Goal: Transaction & Acquisition: Purchase product/service

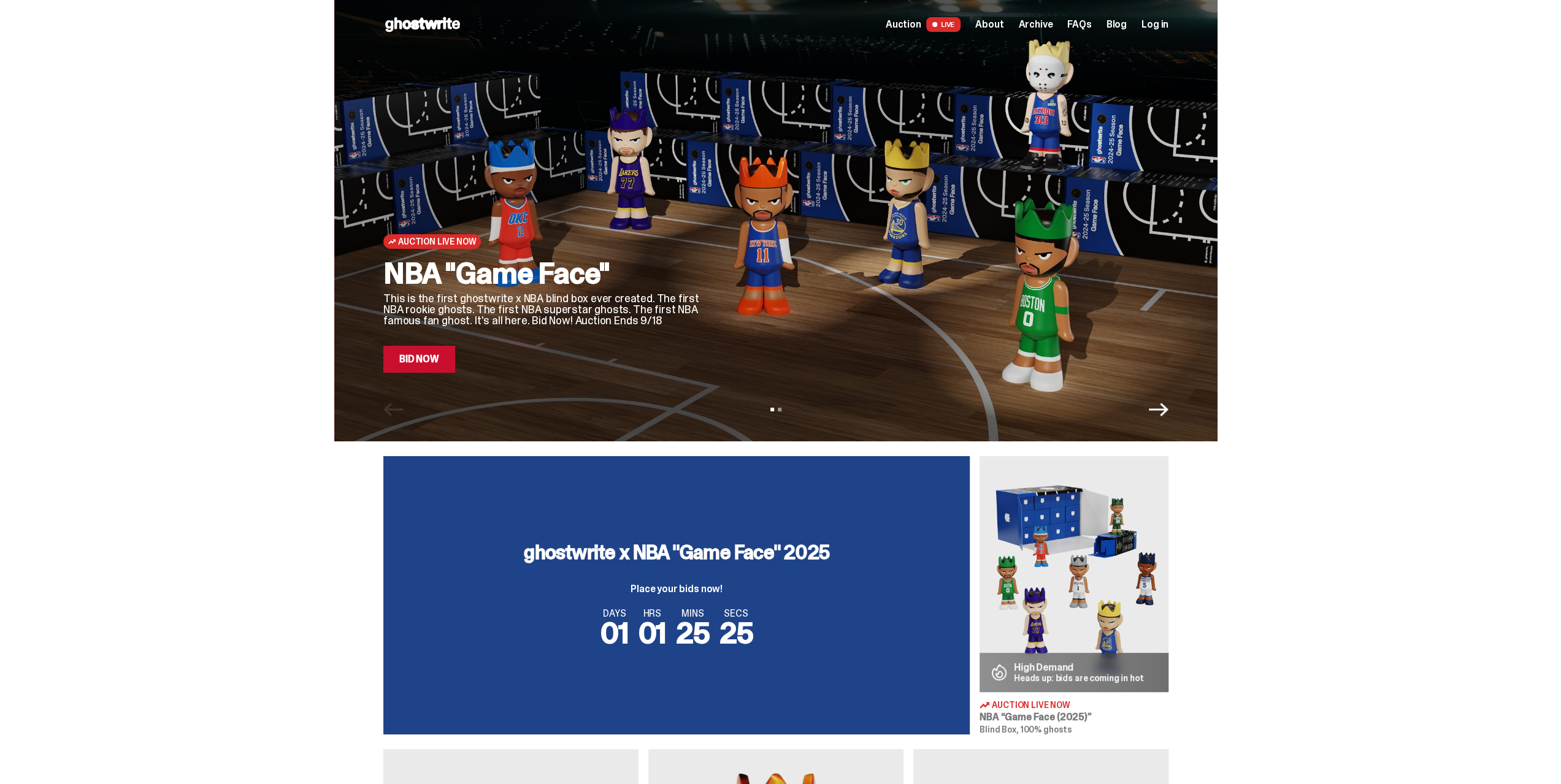
click at [905, 21] on span "Auction" at bounding box center [903, 24] width 35 height 10
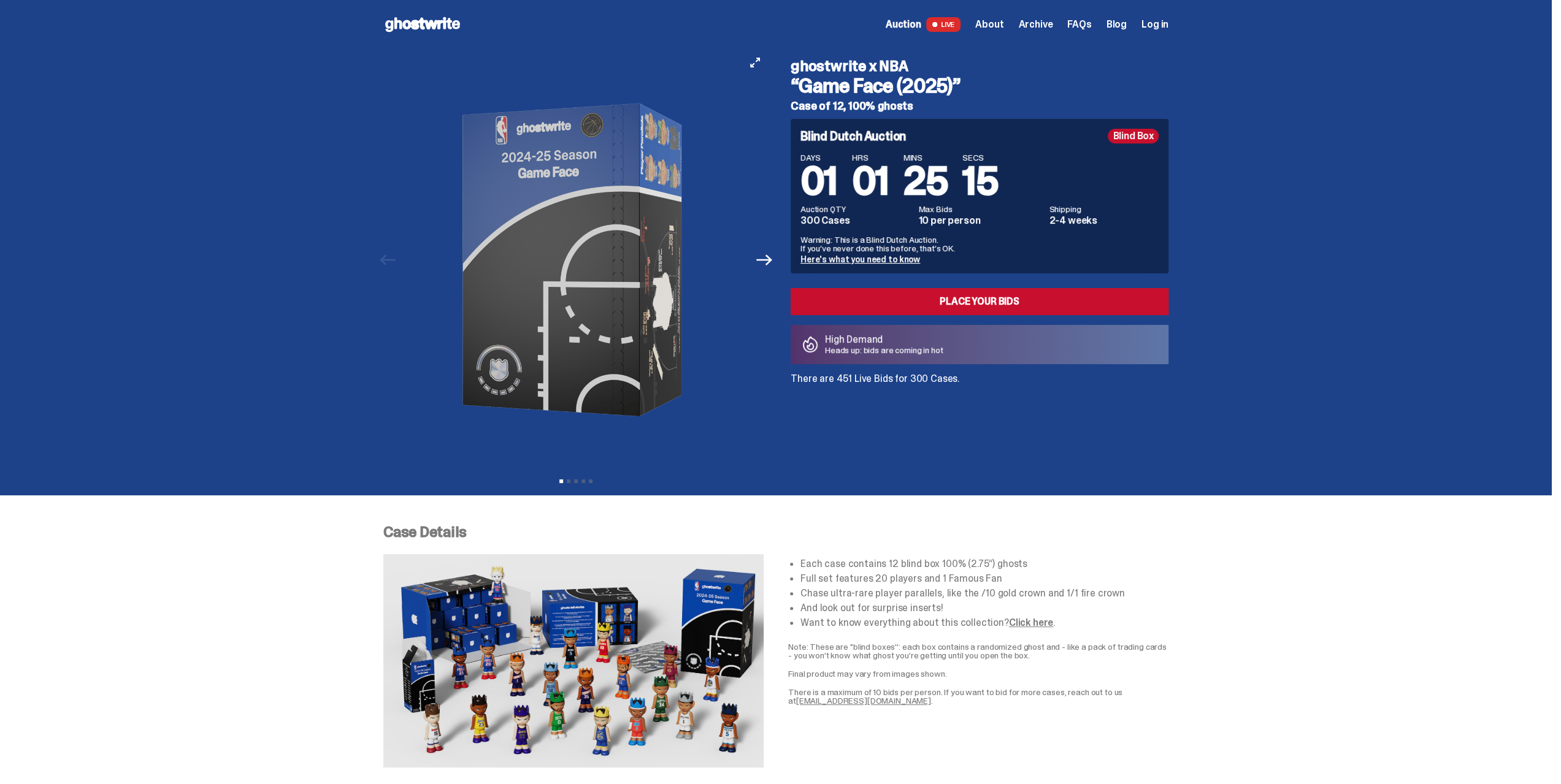
click at [759, 267] on button "Next" at bounding box center [764, 260] width 27 height 27
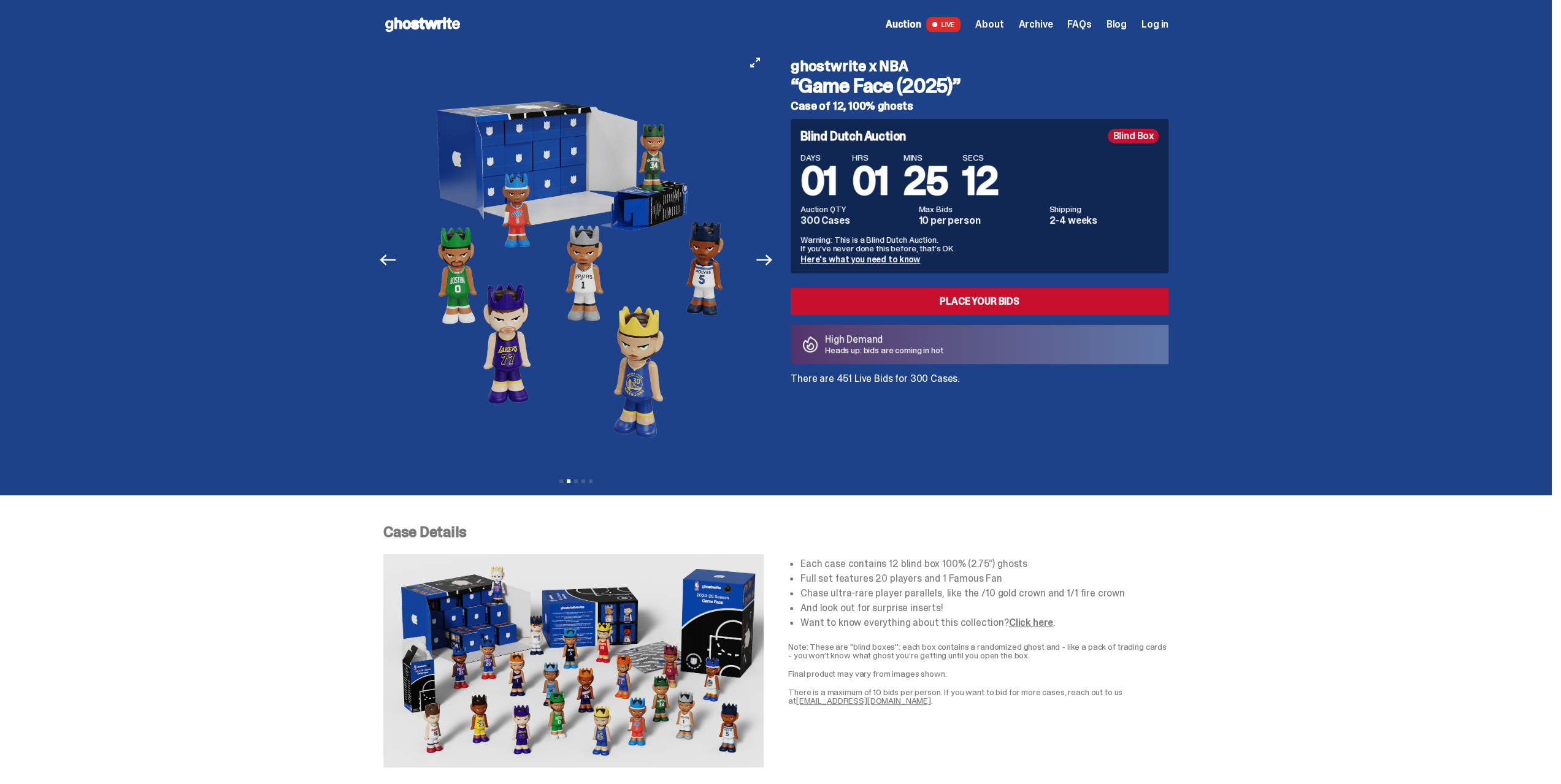
click at [759, 267] on button "Next" at bounding box center [764, 260] width 27 height 27
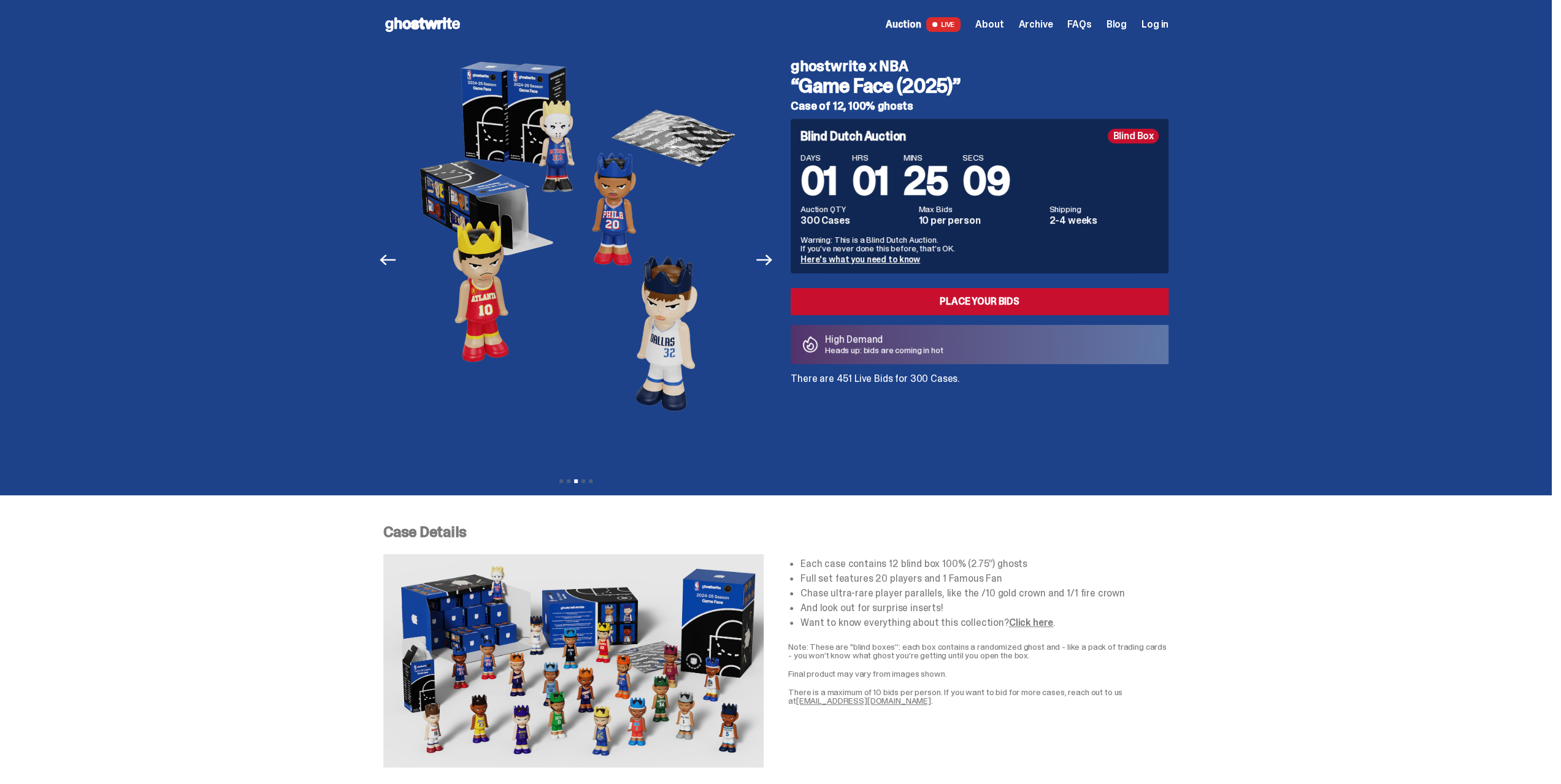
click at [850, 258] on link "Here's what you need to know" at bounding box center [860, 259] width 120 height 11
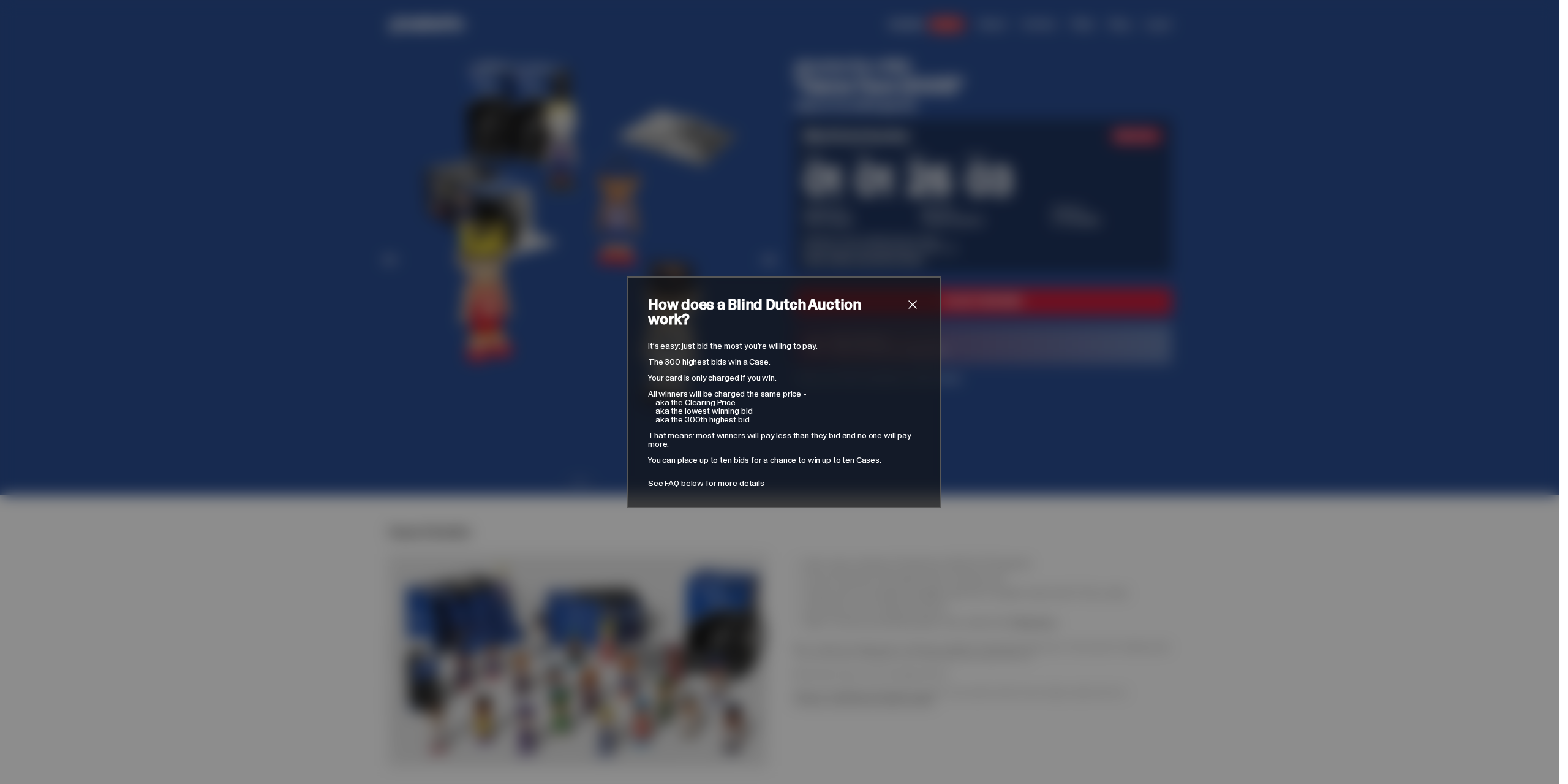
drag, startPoint x: 646, startPoint y: 367, endPoint x: 775, endPoint y: 375, distance: 129.2
click at [775, 375] on div "It’s easy: just bid the most you’re willing to pay. The 300 highest bids win a …" at bounding box center [784, 414] width 272 height 146
click at [741, 389] on p "All winners will be charged the same price -" at bounding box center [784, 393] width 272 height 9
click at [758, 420] on div "It’s easy: just bid the most you’re willing to pay. The 300 highest bids win a …" at bounding box center [784, 414] width 272 height 146
drag, startPoint x: 748, startPoint y: 412, endPoint x: 666, endPoint y: 382, distance: 87.3
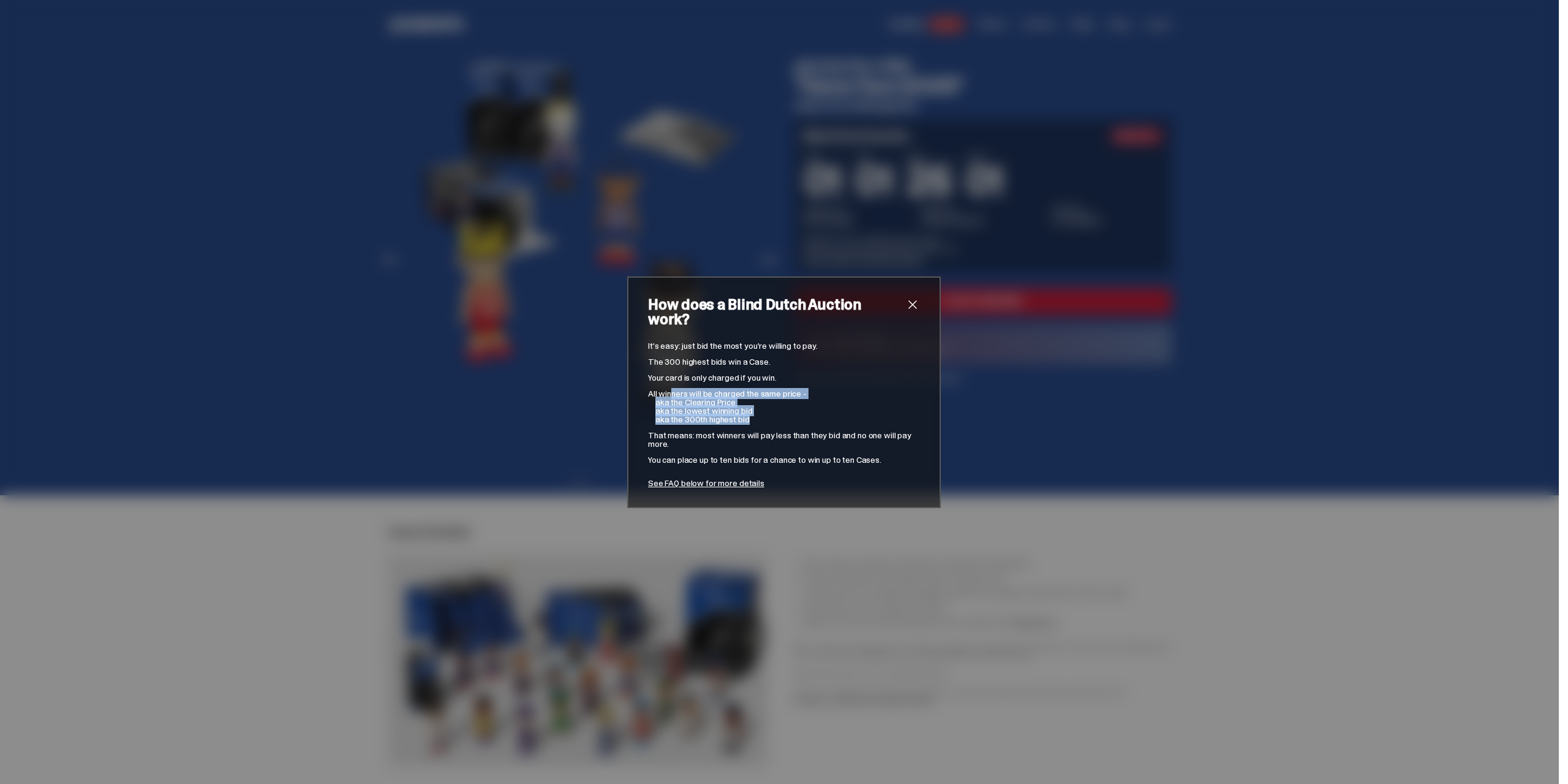
click at [666, 382] on div "It’s easy: just bid the most you’re willing to pay. The 300 highest bids win a …" at bounding box center [784, 414] width 272 height 146
click at [766, 406] on p "aka the lowest winning bid" at bounding box center [788, 410] width 264 height 9
click at [838, 406] on p "aka the lowest winning bid" at bounding box center [788, 410] width 264 height 9
click at [906, 312] on span "close" at bounding box center [913, 304] width 15 height 15
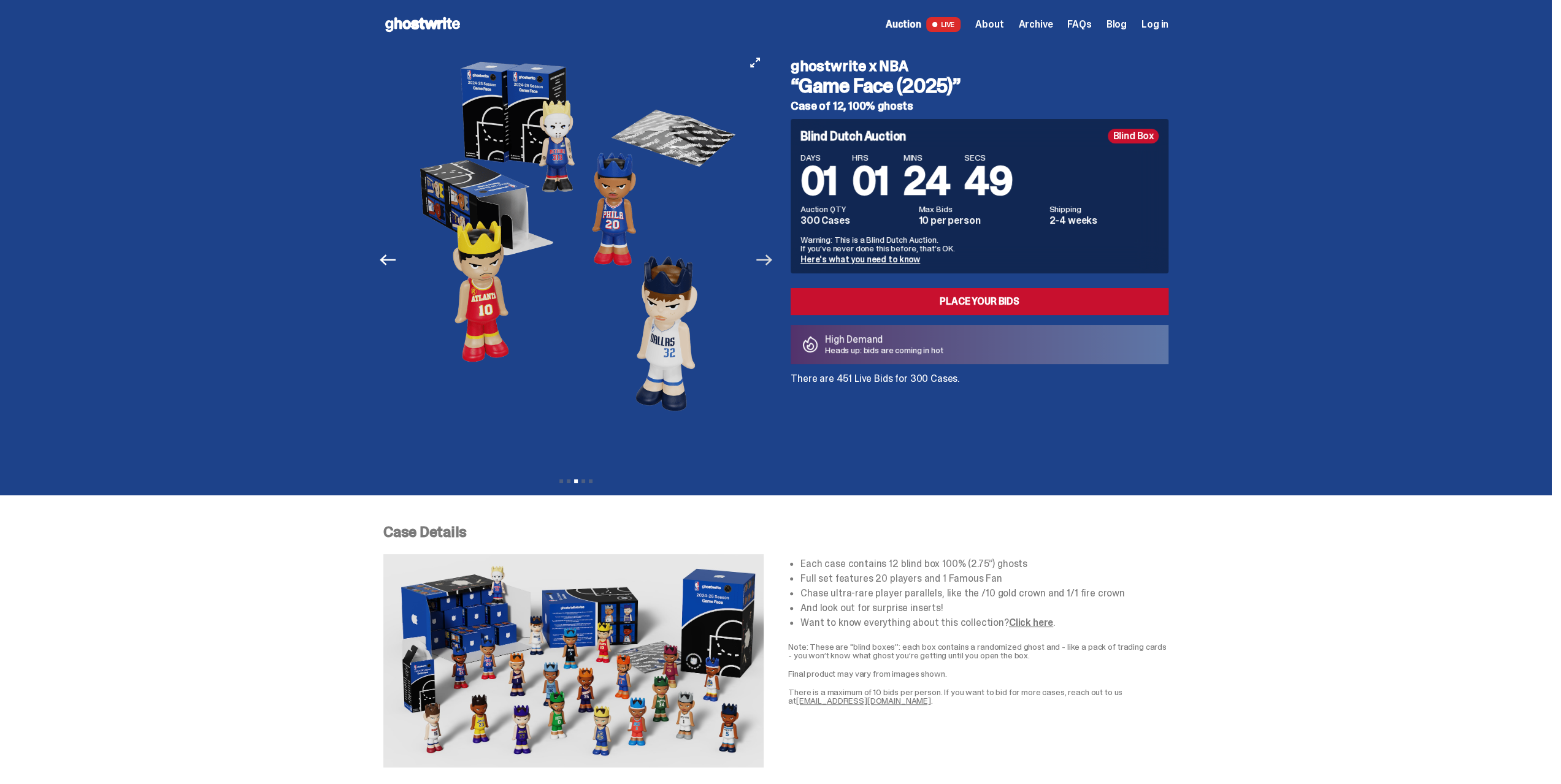
click at [763, 260] on icon "Next" at bounding box center [764, 260] width 16 height 11
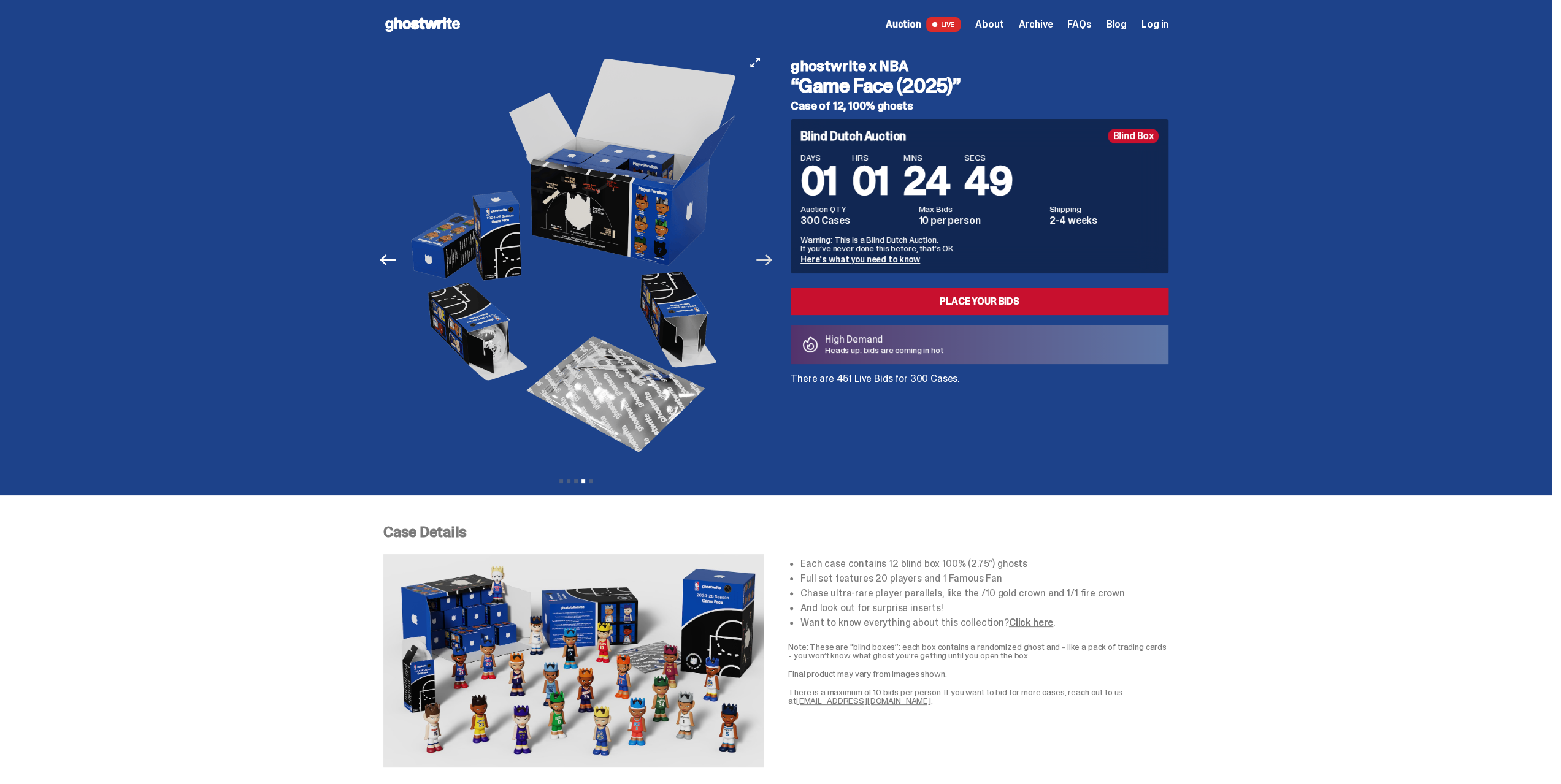
click at [770, 260] on icon "Next" at bounding box center [764, 260] width 16 height 11
